Goal: Check status: Check status

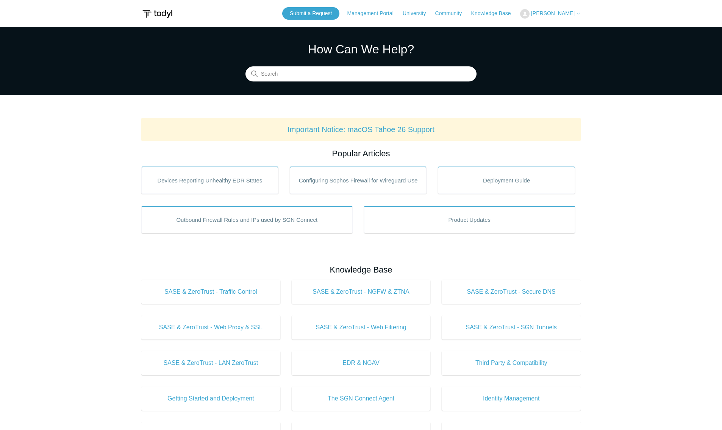
click at [560, 14] on span "[PERSON_NAME]" at bounding box center [553, 13] width 44 height 6
click at [559, 30] on link "My Support Requests" at bounding box center [557, 29] width 74 height 13
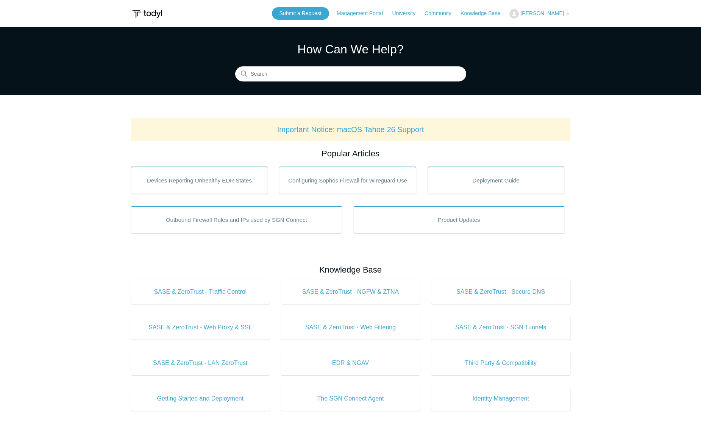
click at [550, 13] on span "[PERSON_NAME]" at bounding box center [542, 13] width 44 height 6
click at [541, 30] on link "My Support Requests" at bounding box center [547, 29] width 74 height 13
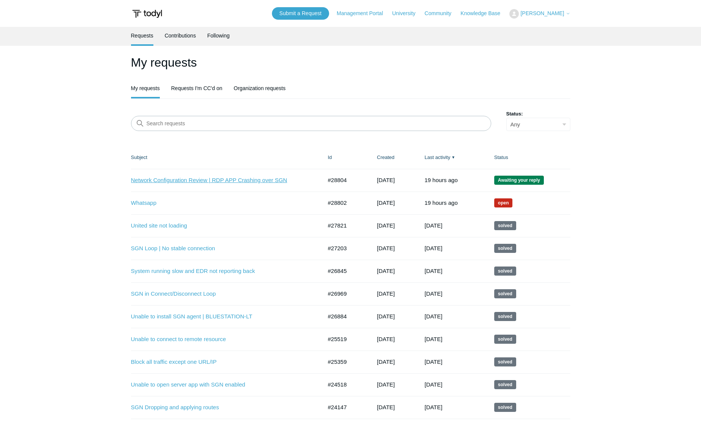
click at [154, 179] on link "Network Configuration Review | RDP APP Crashing over SGN" at bounding box center [221, 180] width 180 height 9
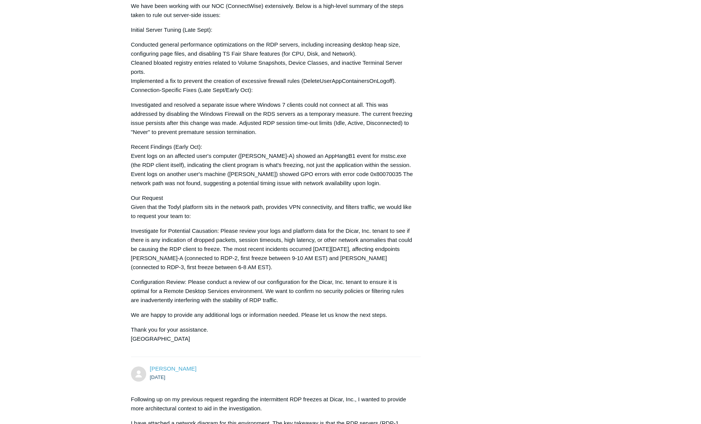
scroll to position [247, 0]
